Goal: Find specific page/section: Find specific page/section

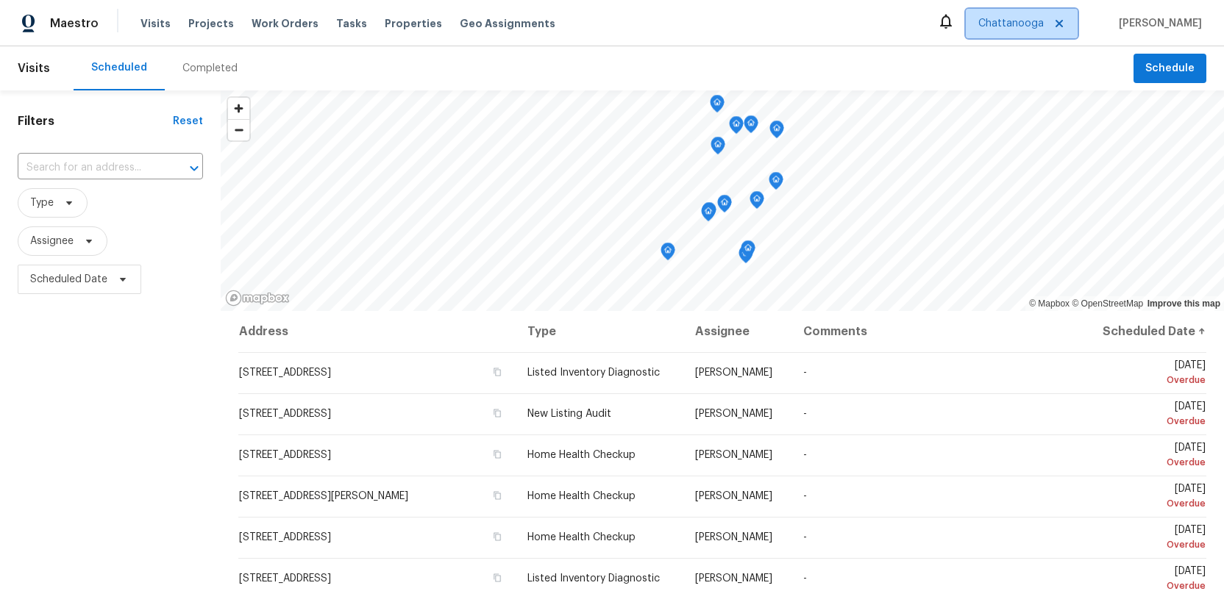
click at [1017, 29] on span "Chattanooga" at bounding box center [1010, 23] width 65 height 15
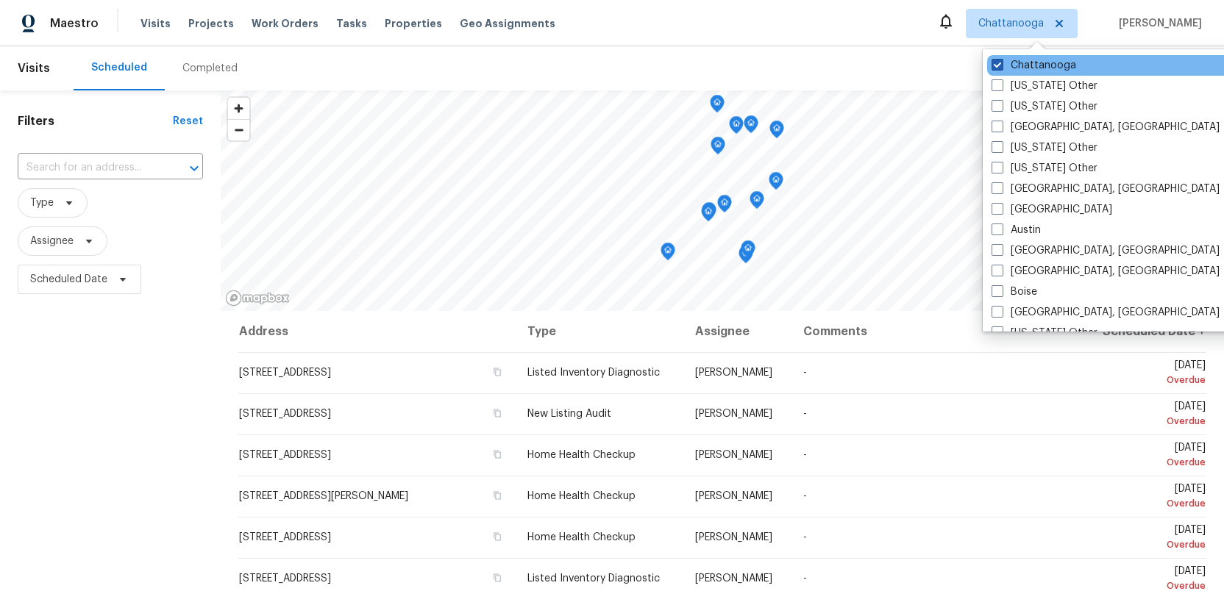
click at [996, 67] on span at bounding box center [998, 65] width 12 height 12
click at [996, 67] on input "Chattanooga" at bounding box center [997, 63] width 10 height 10
checkbox input "false"
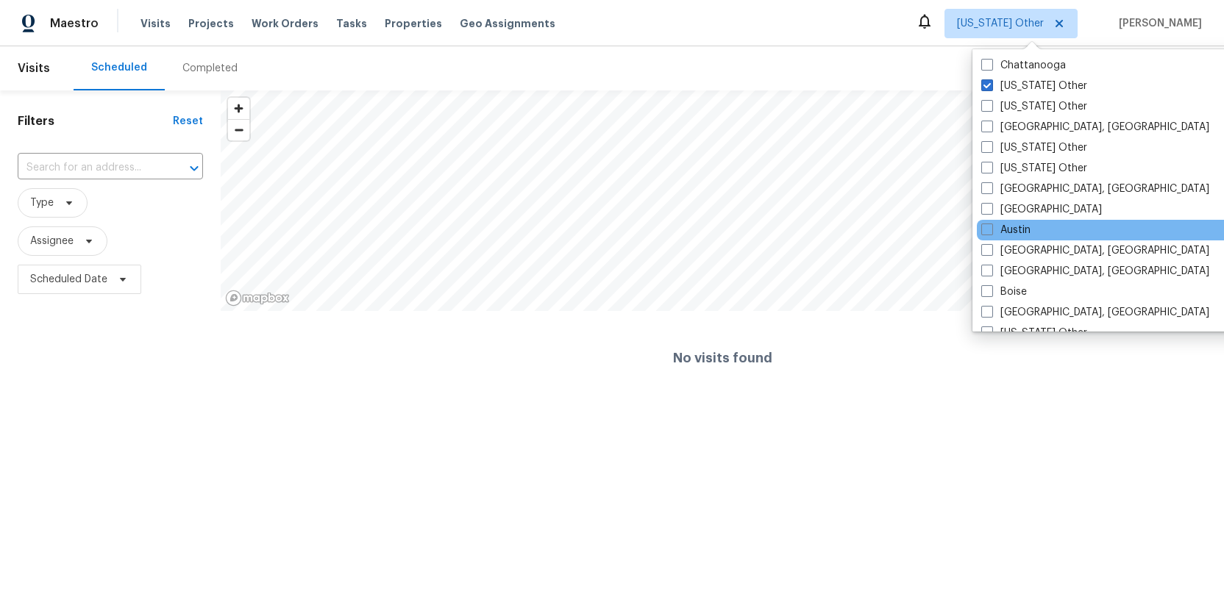
click at [983, 221] on div "Austin" at bounding box center [1125, 230] width 296 height 21
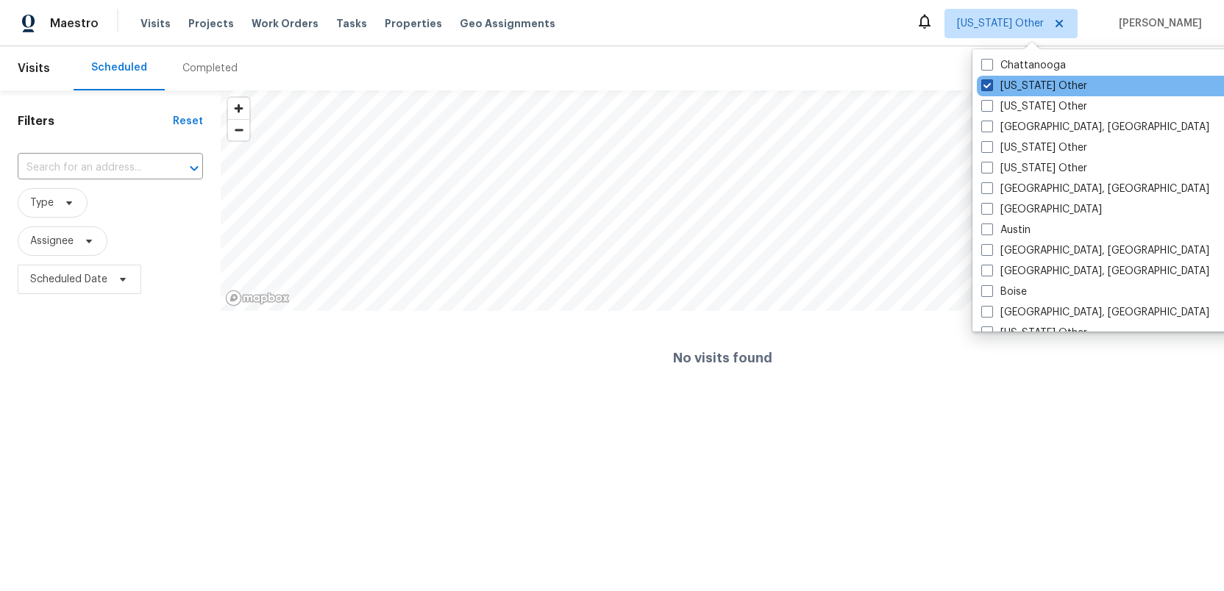
click at [990, 84] on span at bounding box center [987, 85] width 12 height 12
click at [990, 84] on input "[US_STATE] Other" at bounding box center [986, 84] width 10 height 10
checkbox input "true"
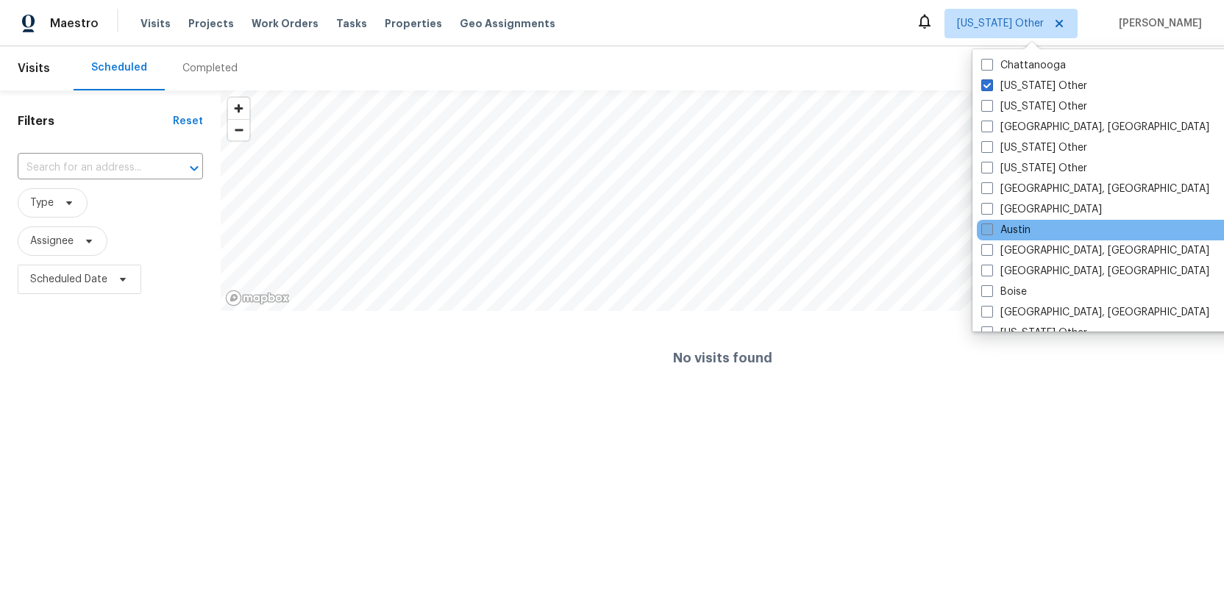
click at [988, 227] on span at bounding box center [987, 230] width 12 height 12
click at [988, 227] on input "Austin" at bounding box center [986, 228] width 10 height 10
checkbox input "true"
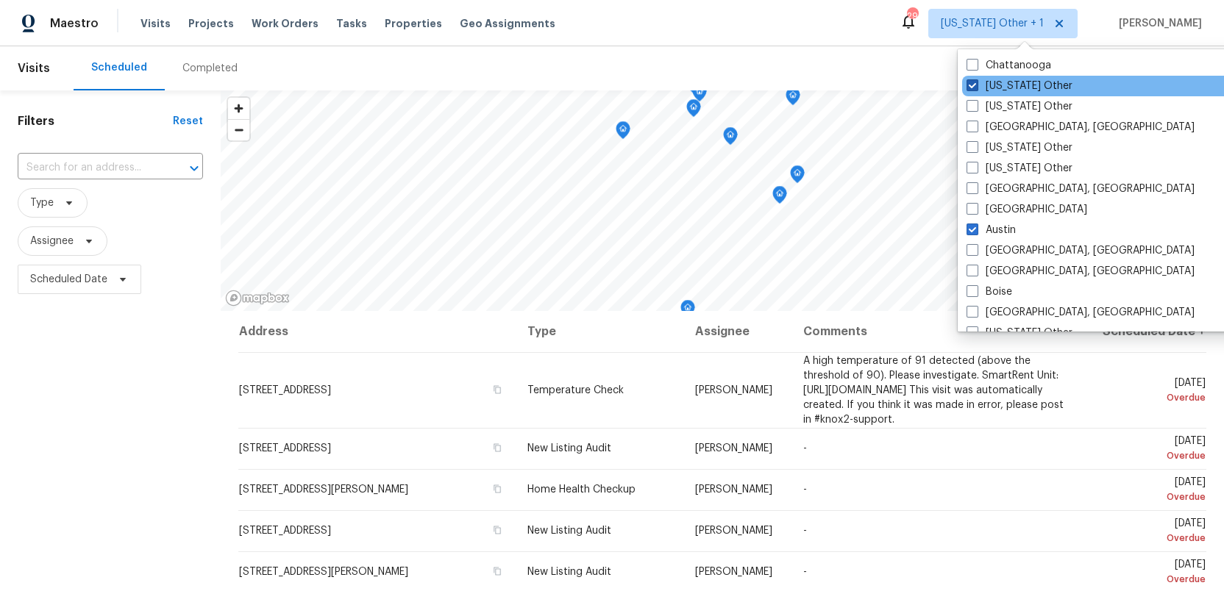
click at [972, 86] on span at bounding box center [973, 85] width 12 height 12
click at [972, 86] on input "[US_STATE] Other" at bounding box center [972, 84] width 10 height 10
checkbox input "false"
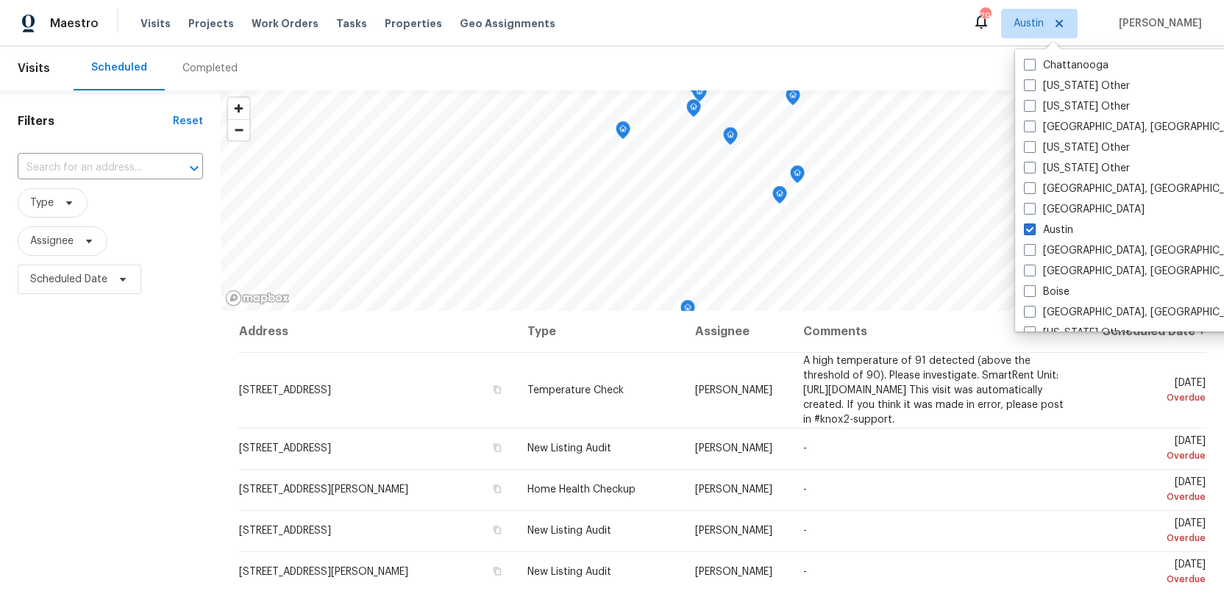
click at [149, 390] on div "Filters Reset ​ Type Assignee Scheduled Date" at bounding box center [110, 437] width 221 height 694
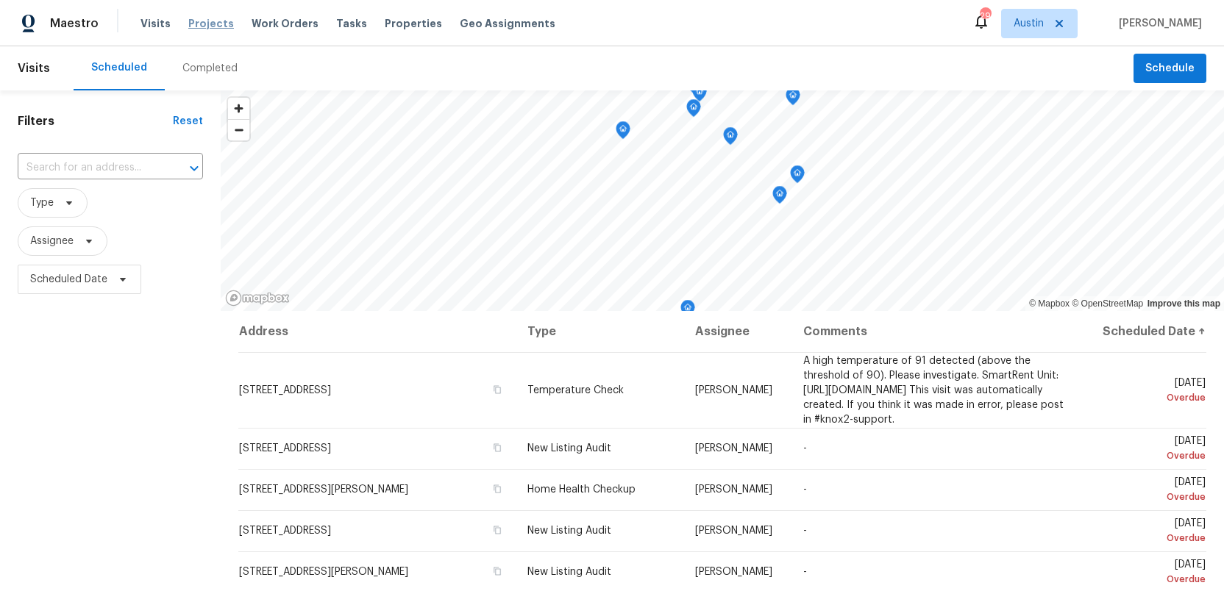
click at [202, 24] on span "Projects" at bounding box center [211, 23] width 46 height 15
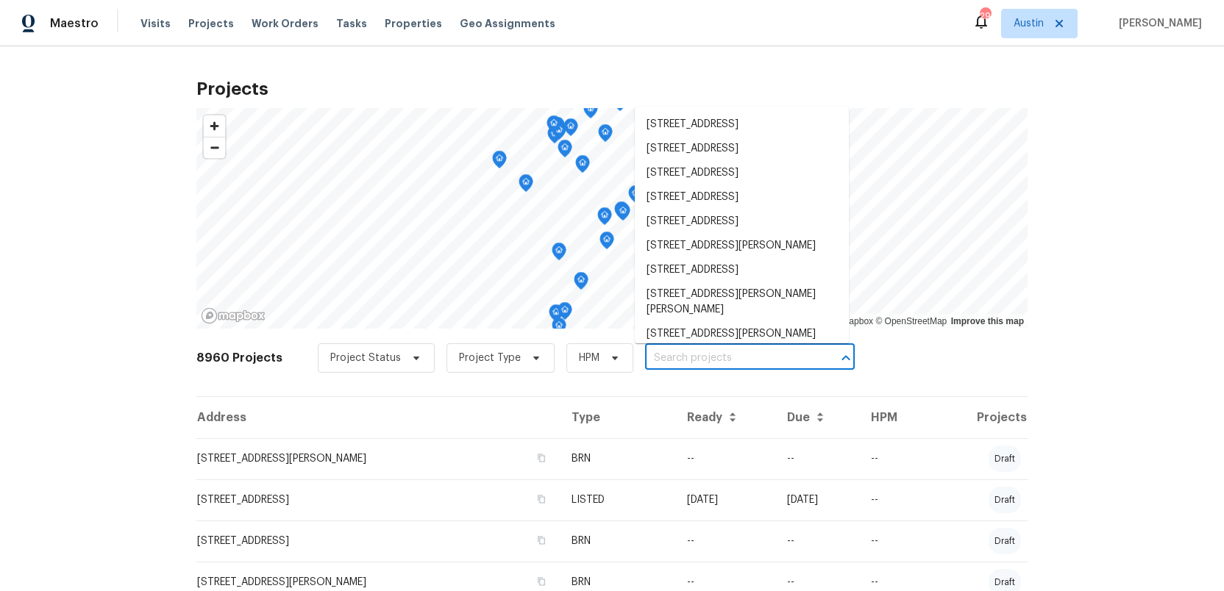
click at [652, 355] on input "text" at bounding box center [729, 358] width 168 height 23
paste input "503 Hackberry St, Lockhart, TX 78644"
type input "503 Hackberry St, Lockhart, TX 78644"
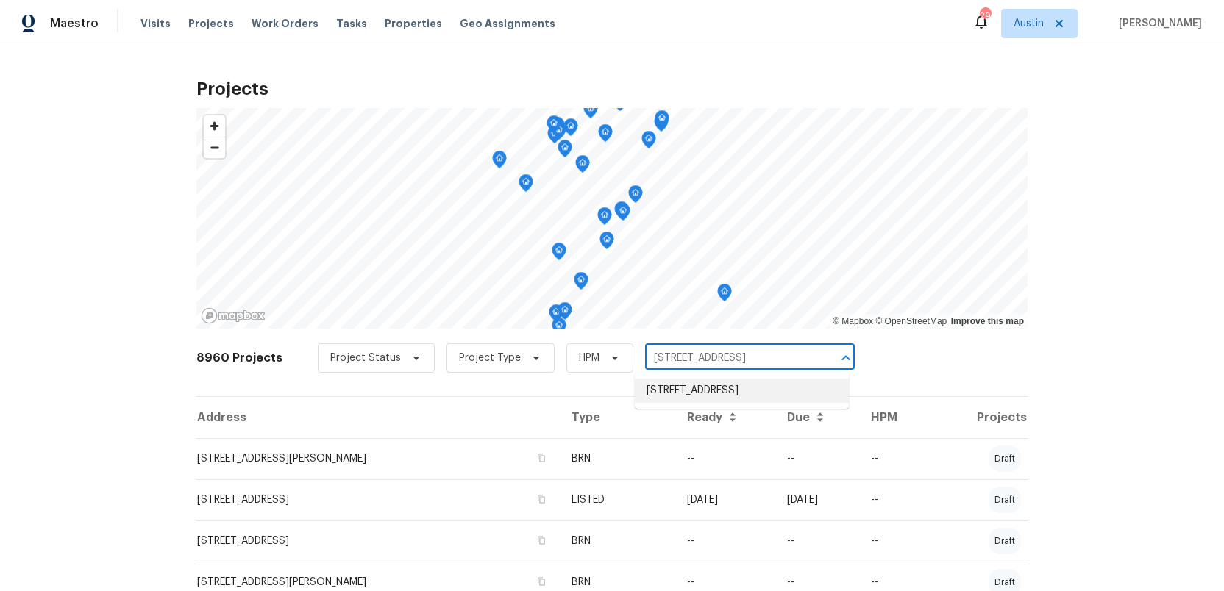
click at [683, 386] on li "503 Hackberry St, Lockhart, TX 78644" at bounding box center [742, 391] width 214 height 24
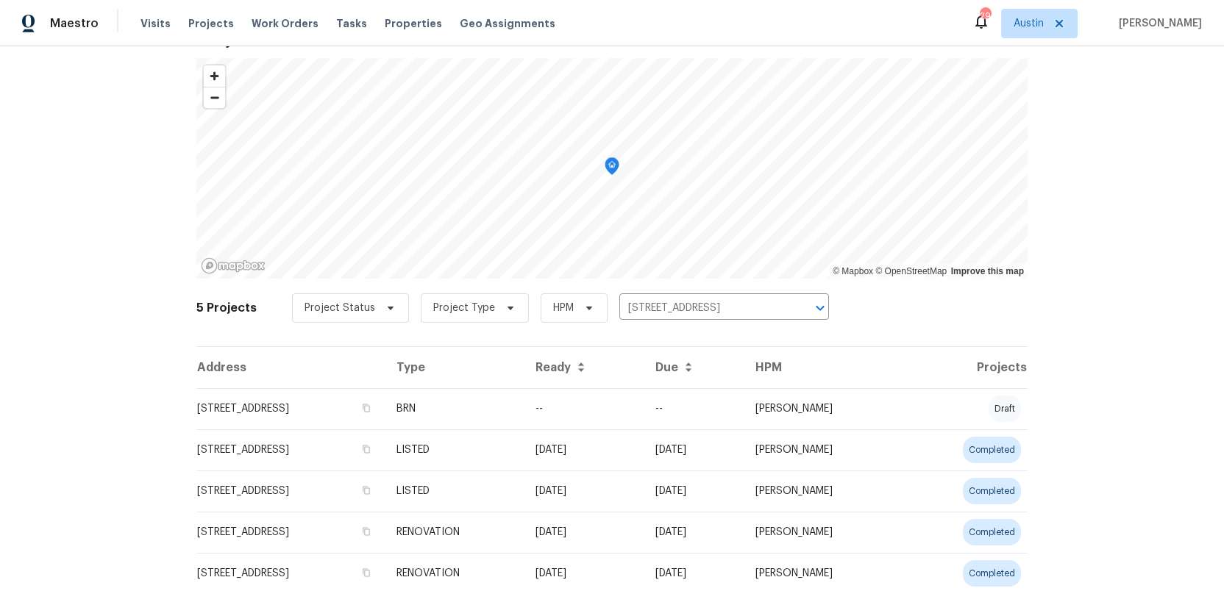
scroll to position [100, 0]
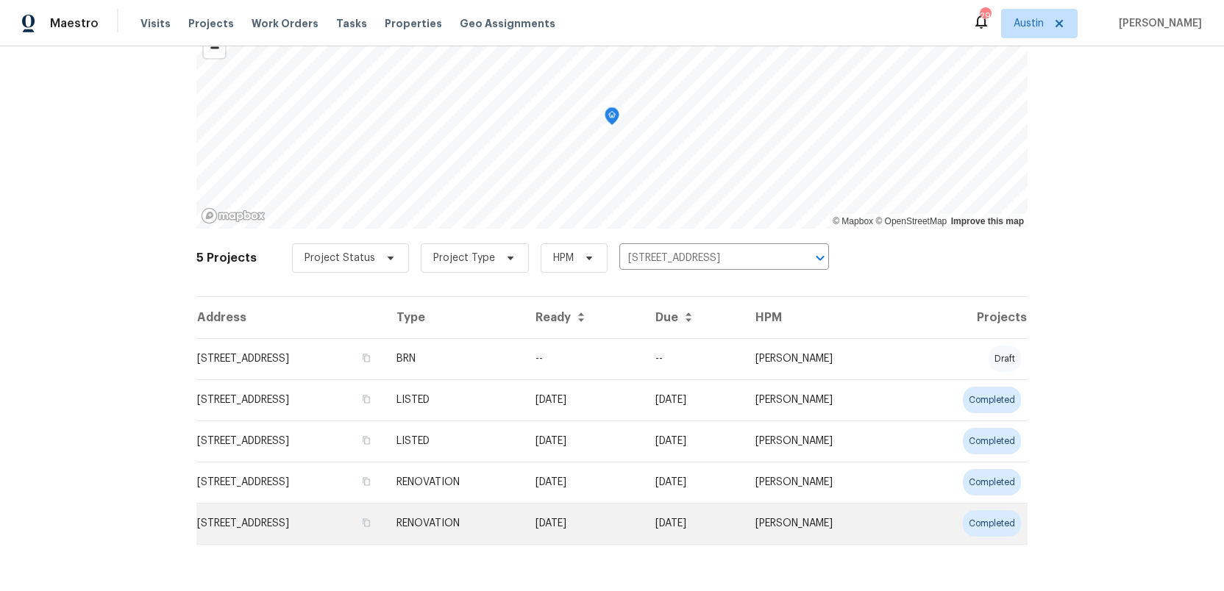
click at [279, 521] on td "503 Hackberry St, Lockhart, TX 78644" at bounding box center [290, 523] width 188 height 41
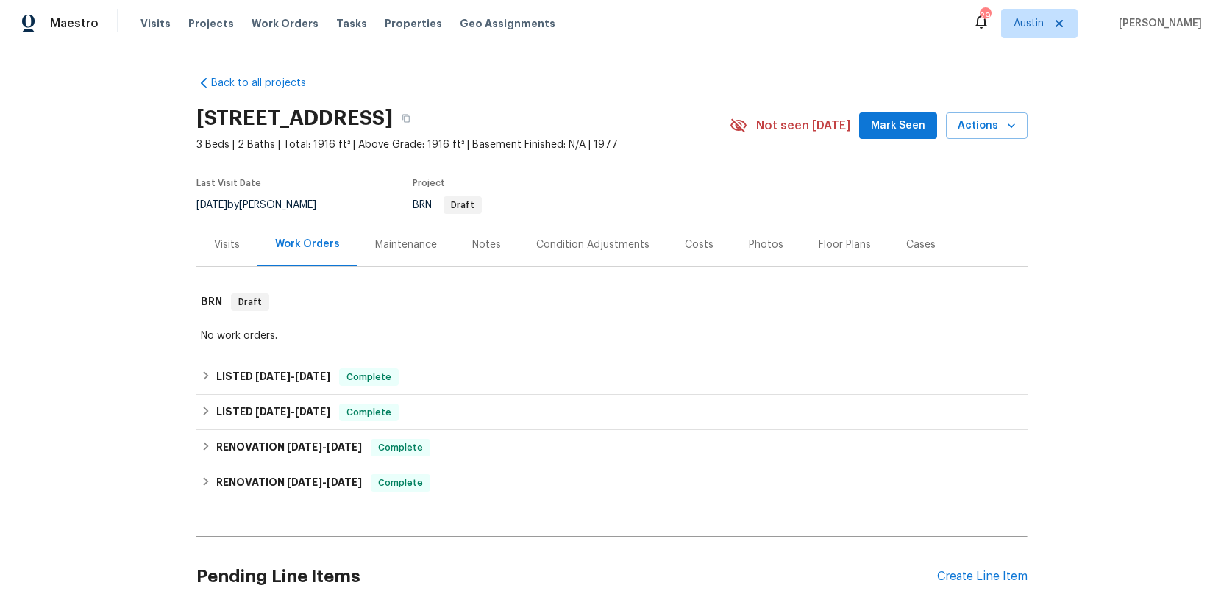
click at [689, 249] on div "Costs" at bounding box center [699, 245] width 29 height 15
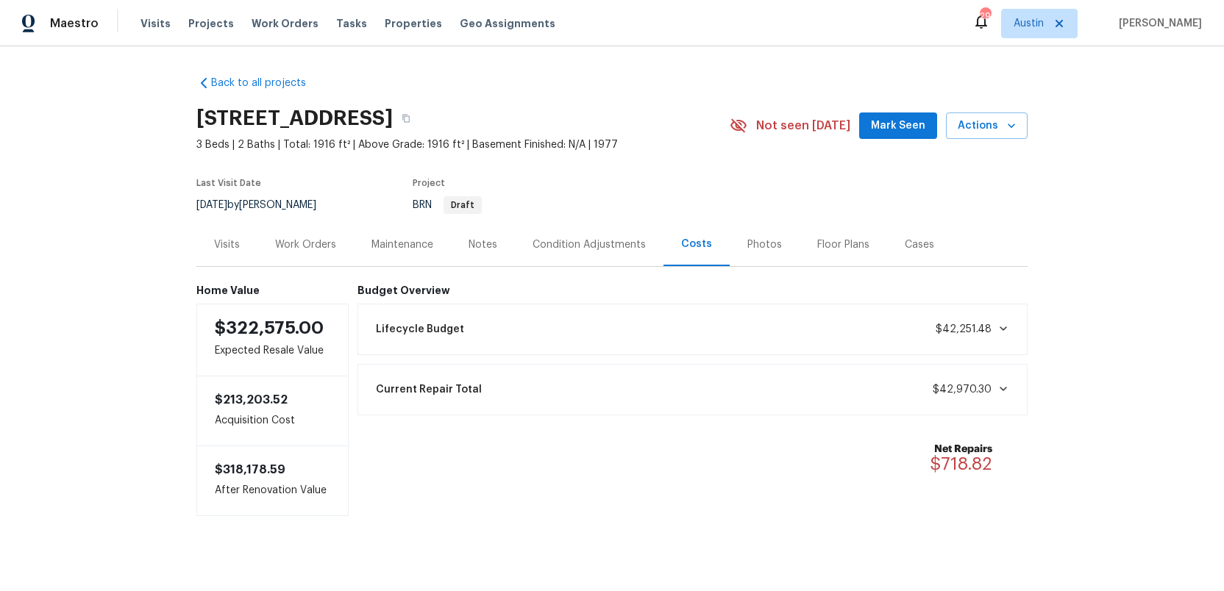
click at [302, 246] on div "Work Orders" at bounding box center [305, 245] width 61 height 15
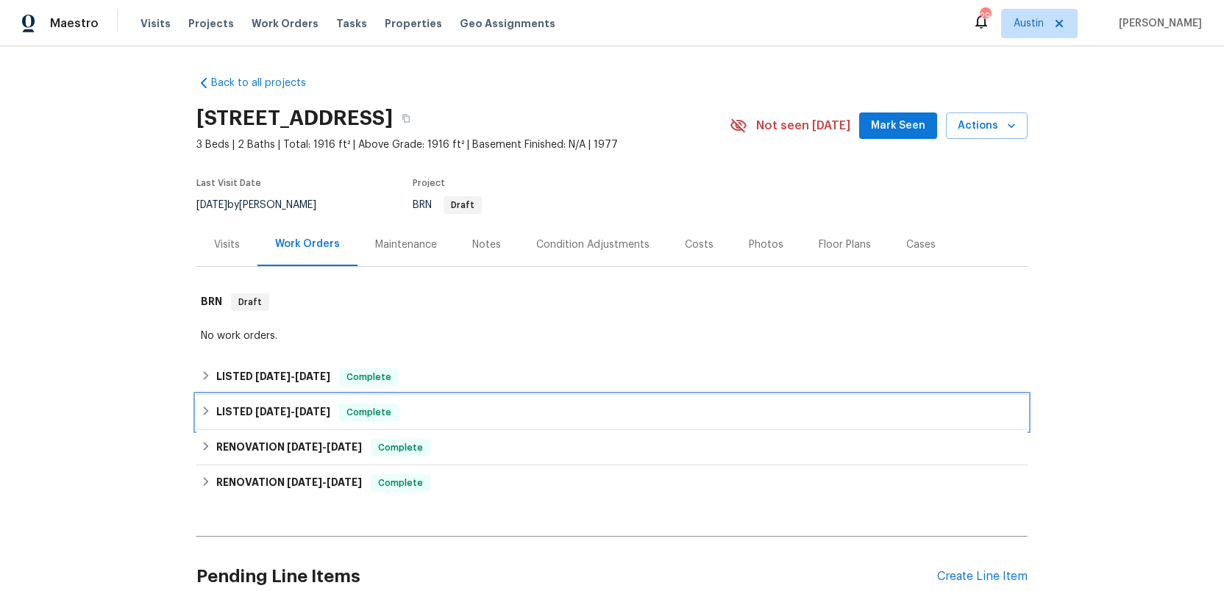
click at [245, 408] on h6 "LISTED 9/5/25 - 9/6/25" at bounding box center [273, 413] width 114 height 18
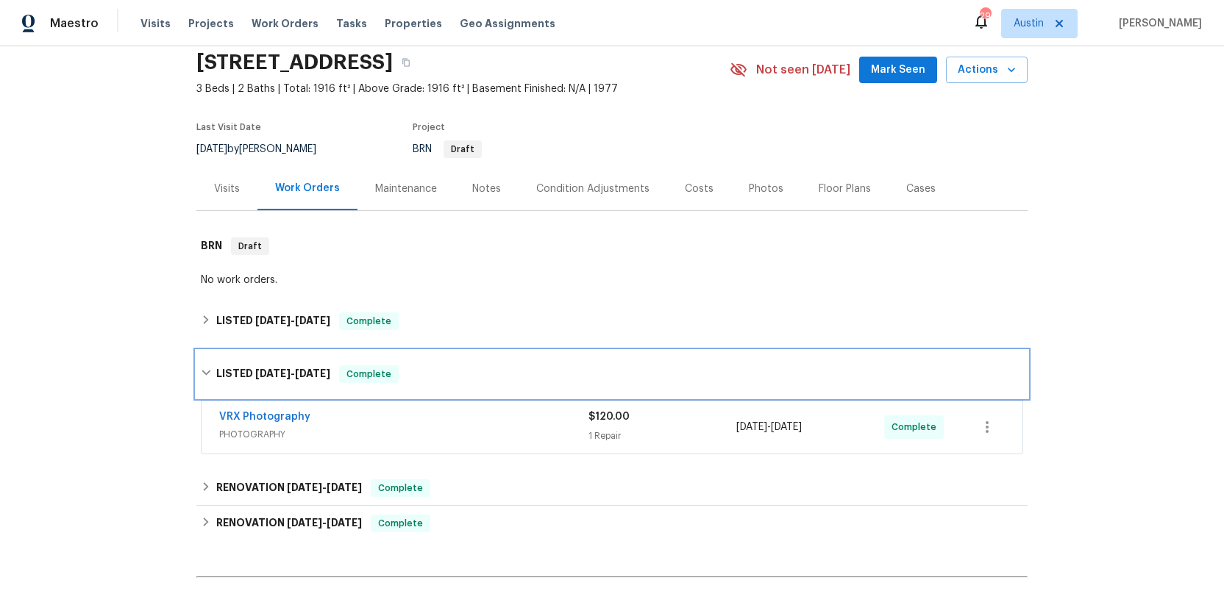
scroll to position [73, 0]
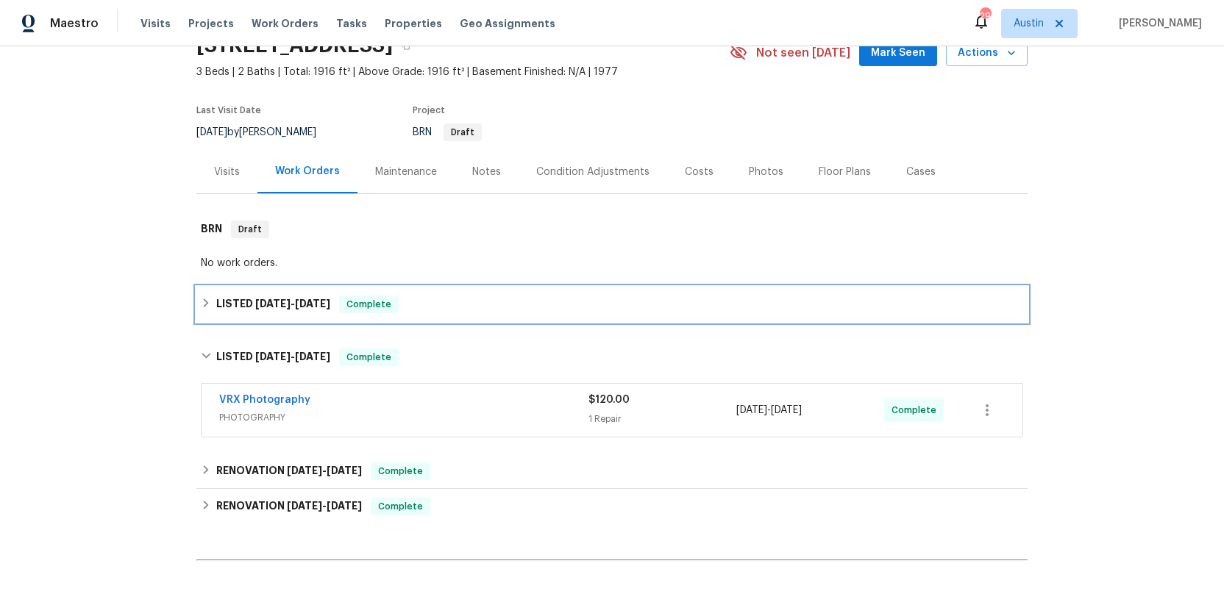
click at [243, 305] on h6 "LISTED 9/16/25 - 9/16/25" at bounding box center [273, 305] width 114 height 18
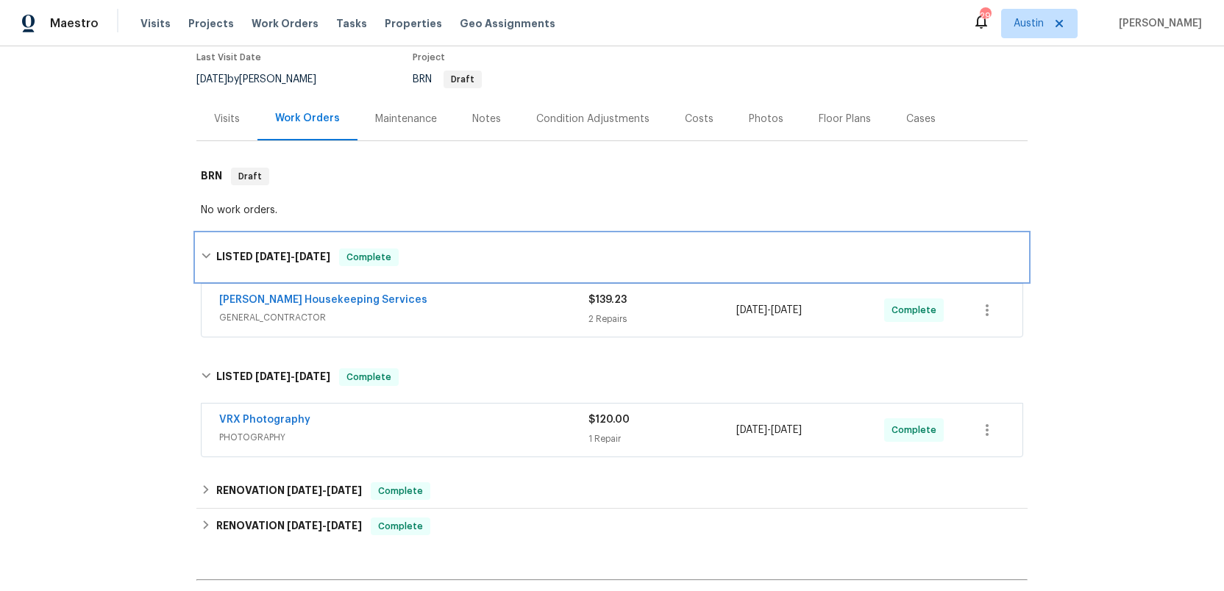
scroll to position [107, 0]
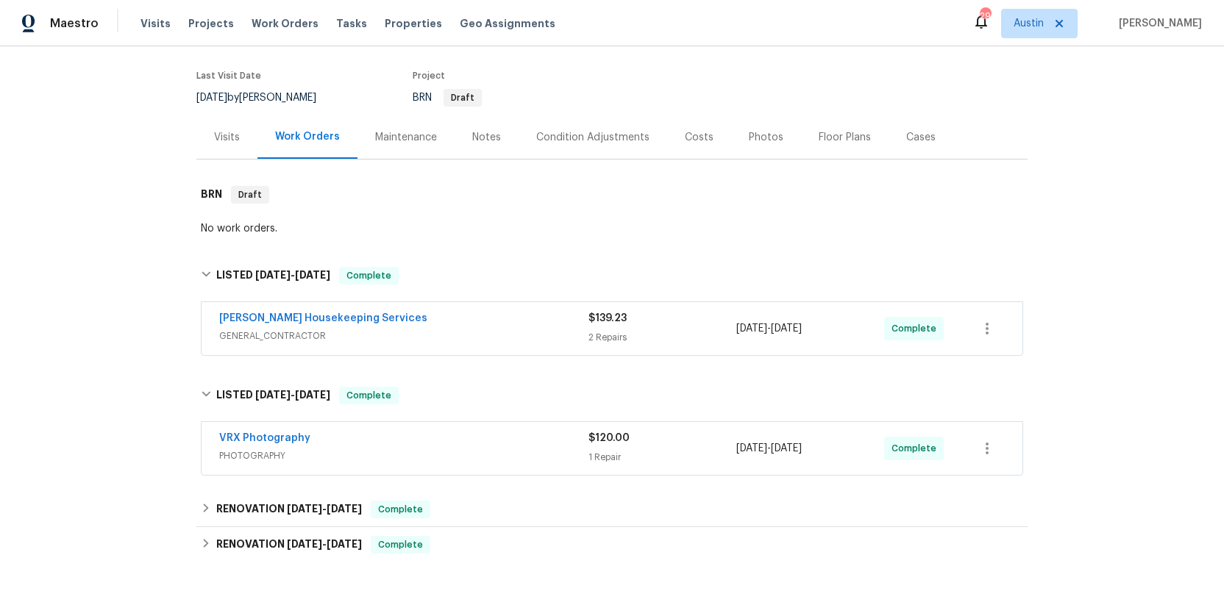
click at [694, 132] on div "Costs" at bounding box center [699, 137] width 29 height 15
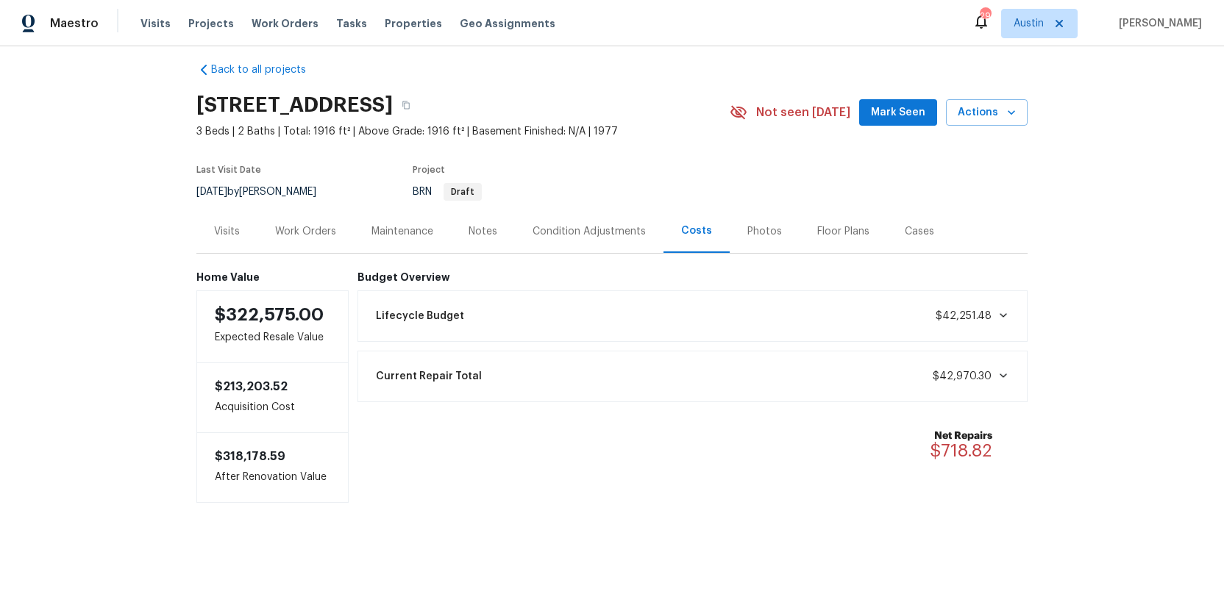
scroll to position [14, 0]
click at [1003, 313] on icon at bounding box center [1003, 316] width 12 height 12
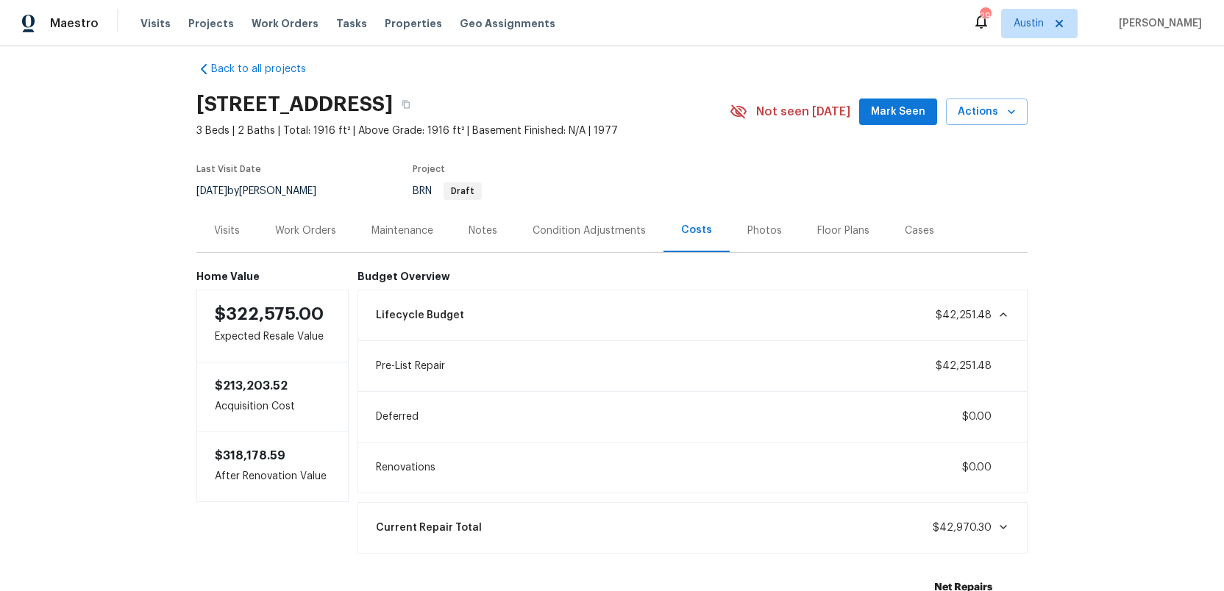
scroll to position [107, 0]
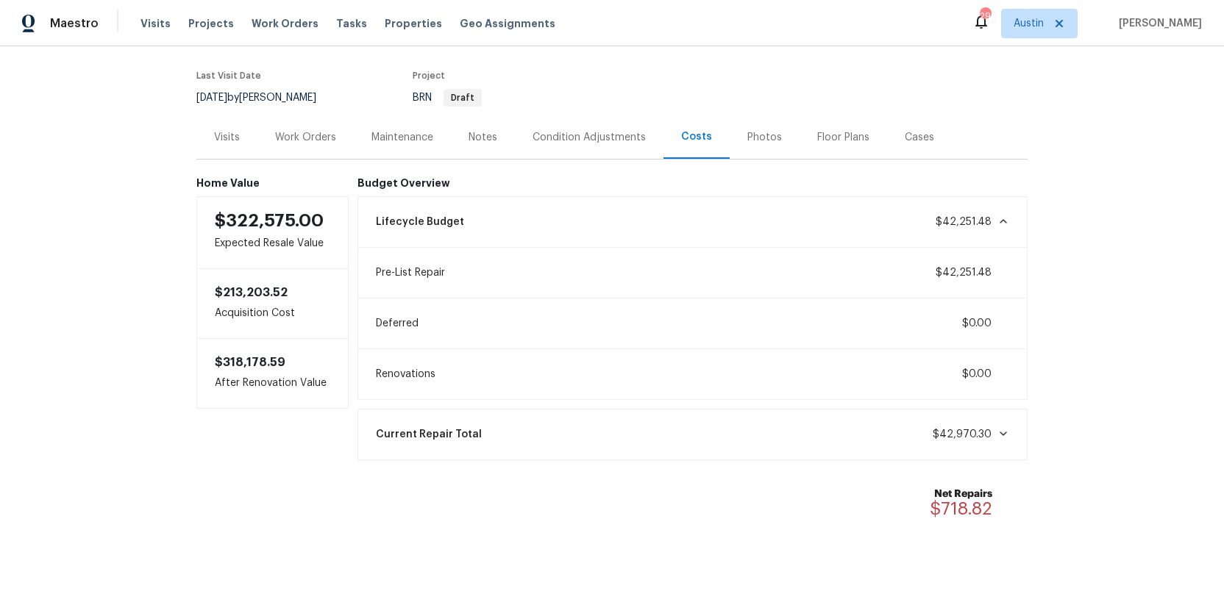
click at [1000, 217] on icon at bounding box center [1003, 222] width 12 height 12
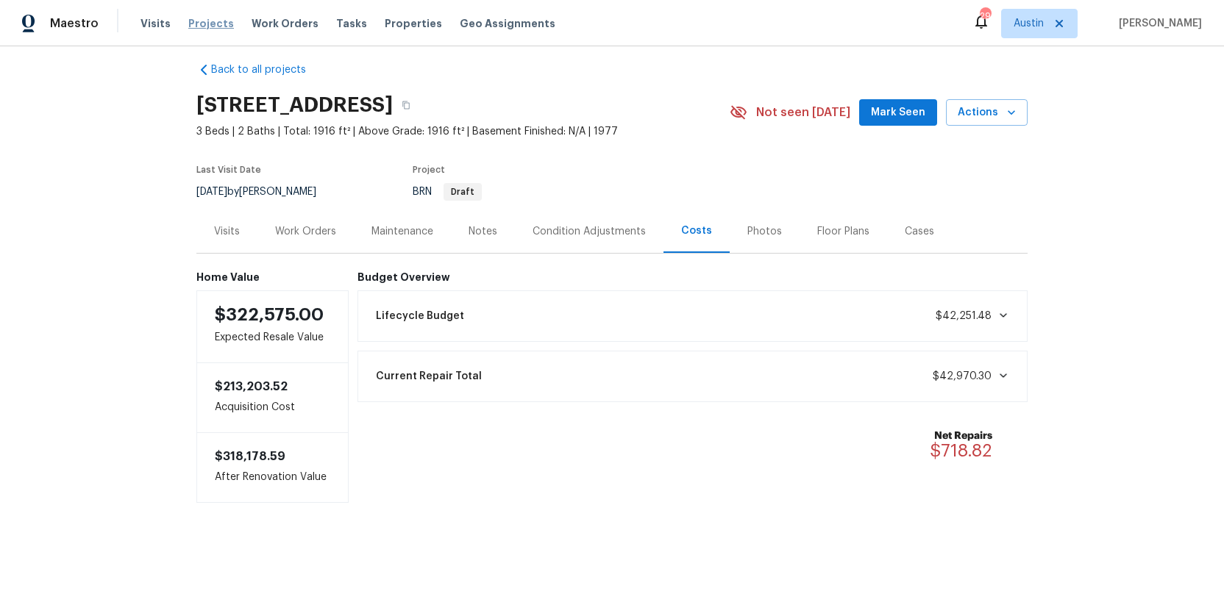
click at [211, 28] on span "Projects" at bounding box center [211, 23] width 46 height 15
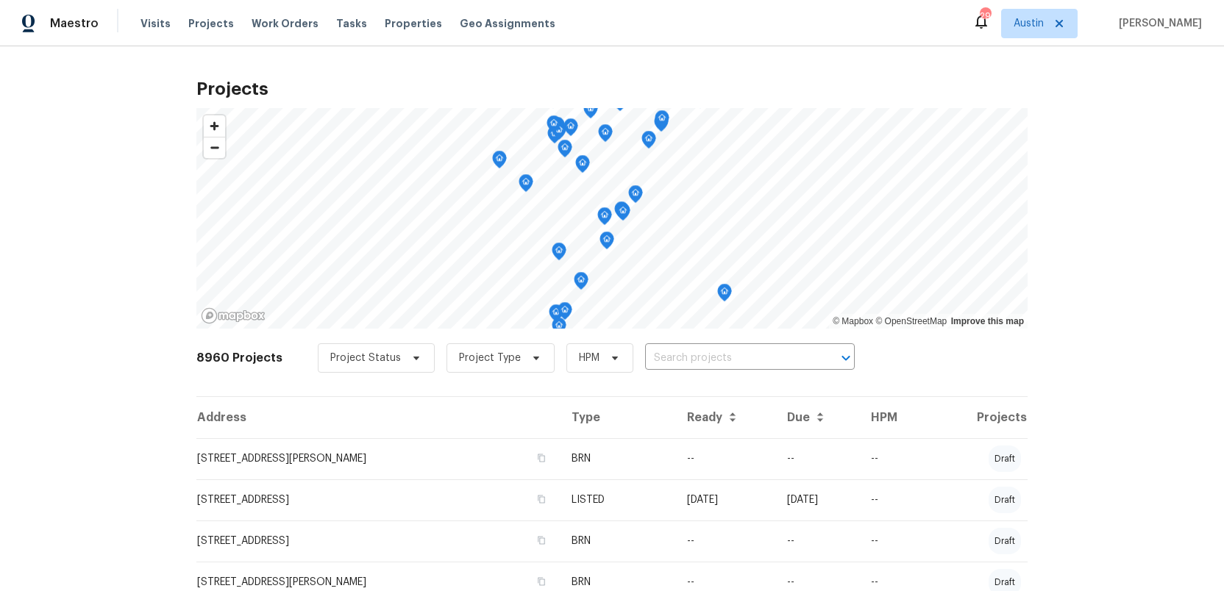
click at [631, 357] on div "Project Status Project Type HPM ​" at bounding box center [586, 358] width 537 height 29
click at [661, 357] on input "text" at bounding box center [729, 358] width 168 height 23
paste input "5504 Mars Ln, Austin, TX 78724"
type input "5504 Mars Ln, Austin, TX 78724"
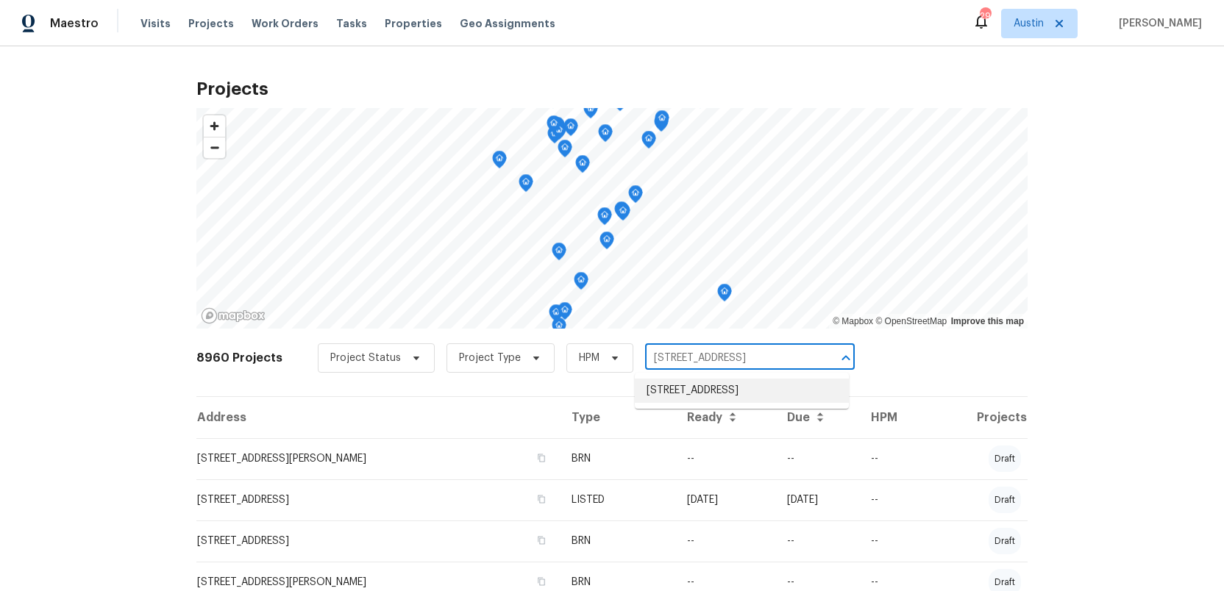
click at [683, 393] on li "5504 Mars Ln, Austin, TX 78724" at bounding box center [742, 391] width 214 height 24
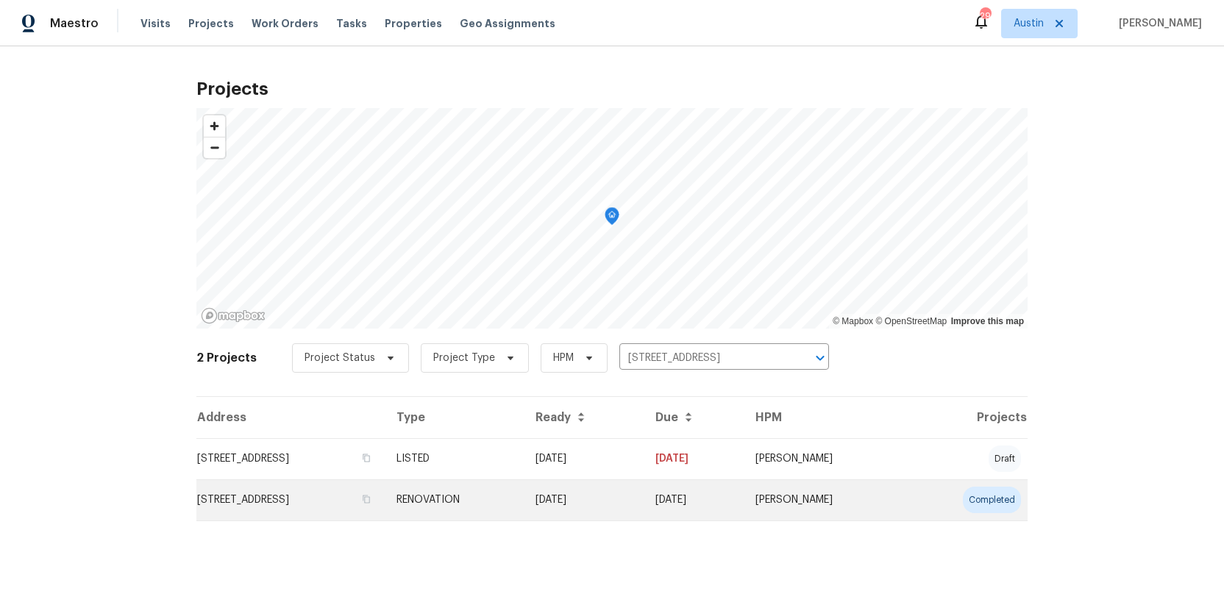
click at [259, 501] on td "5504 Mars Ln, Austin, TX 78724" at bounding box center [290, 500] width 188 height 41
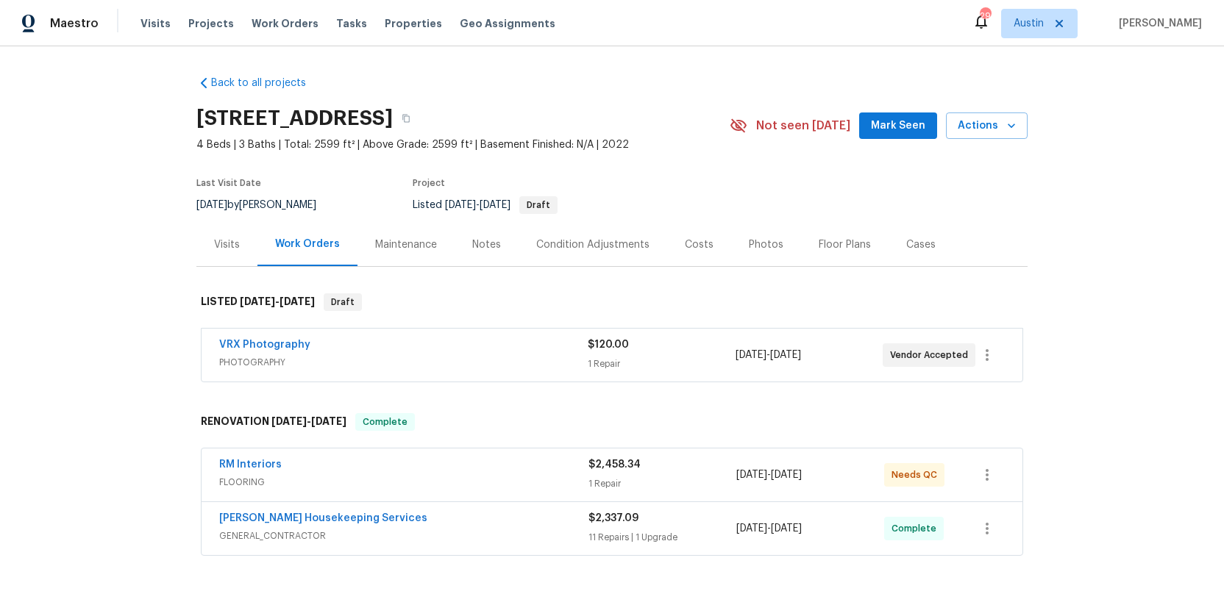
click at [691, 246] on div "Costs" at bounding box center [699, 245] width 29 height 15
